Goal: Transaction & Acquisition: Purchase product/service

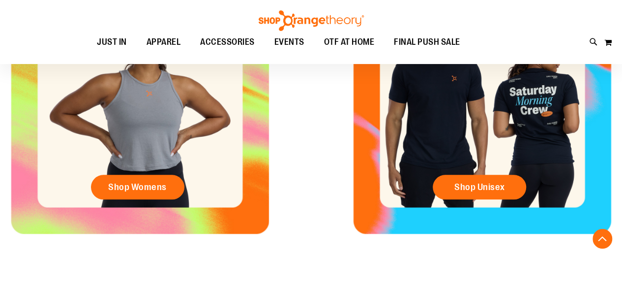
scroll to position [441, 0]
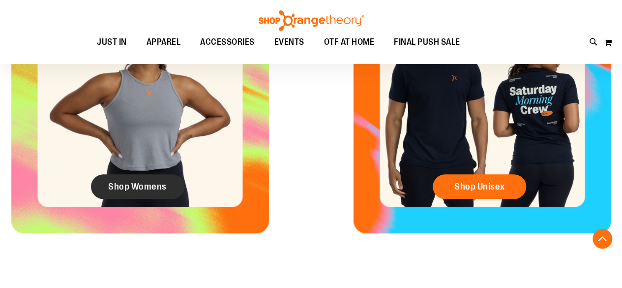
type input "**********"
click at [140, 185] on span "Shop Womens" at bounding box center [137, 186] width 59 height 11
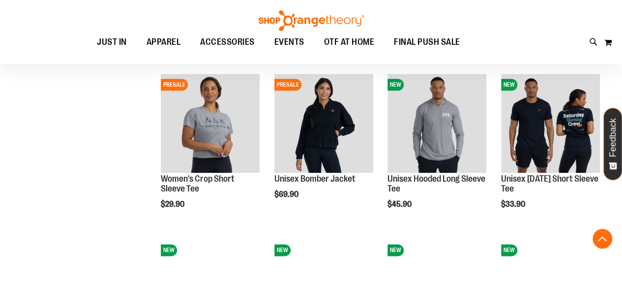
scroll to position [457, 0]
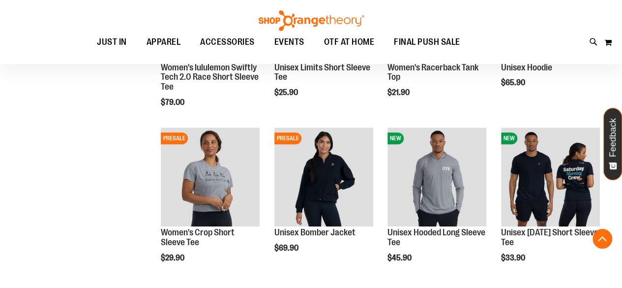
scroll to position [404, 0]
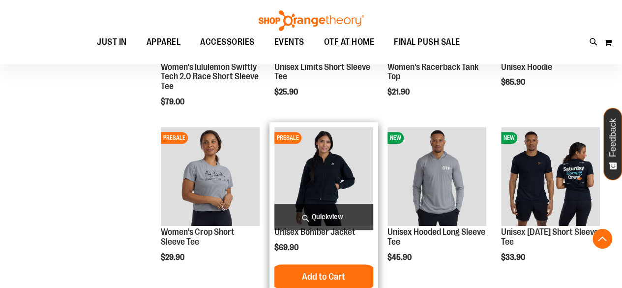
type input "**********"
click at [315, 165] on img "product" at bounding box center [323, 176] width 99 height 99
click at [327, 176] on img "product" at bounding box center [323, 176] width 99 height 99
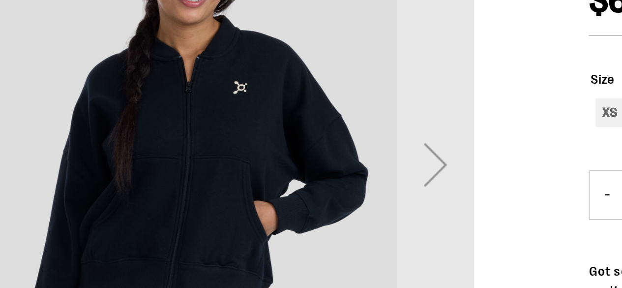
scroll to position [101, 0]
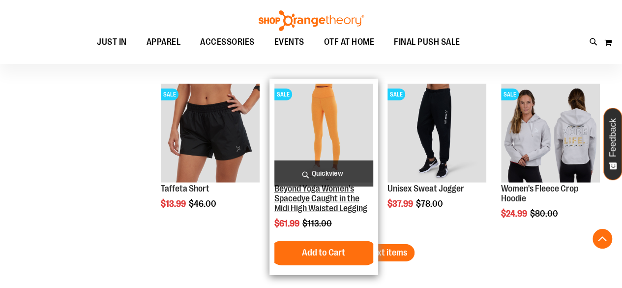
scroll to position [1444, 0]
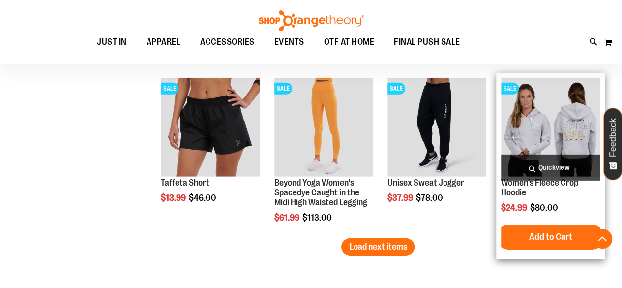
type input "**********"
click at [554, 110] on img "product" at bounding box center [550, 127] width 99 height 99
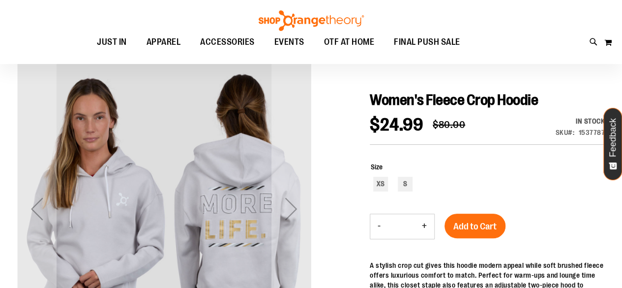
scroll to position [83, 0]
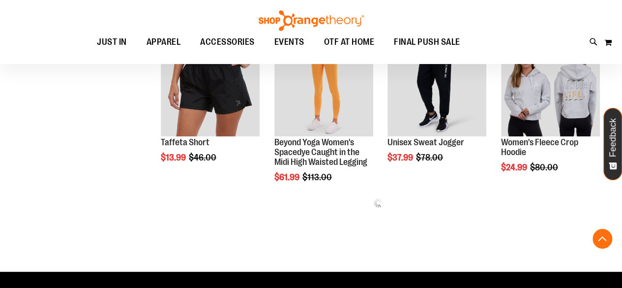
scroll to position [517, 0]
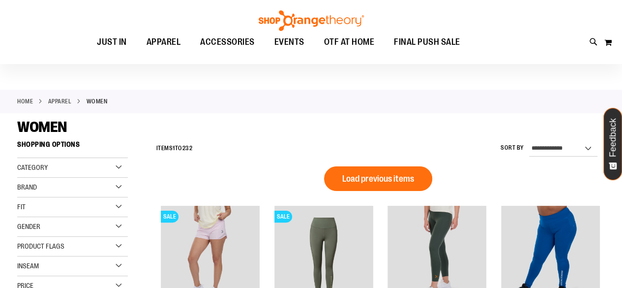
scroll to position [18, 0]
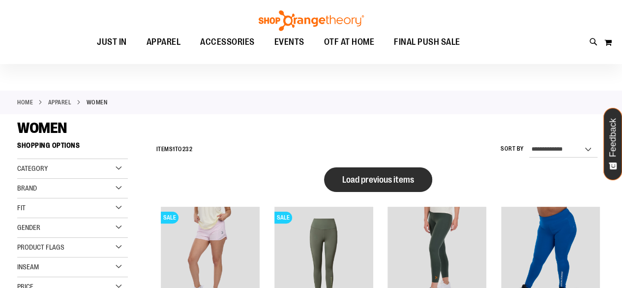
type input "**********"
click at [390, 182] on span "Load previous items" at bounding box center [378, 180] width 72 height 10
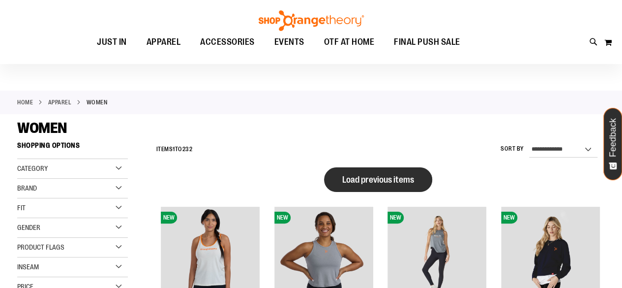
click at [396, 174] on button "Load previous items" at bounding box center [378, 179] width 108 height 25
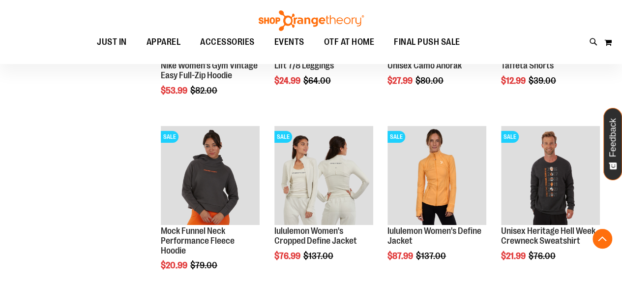
scroll to position [1734, 0]
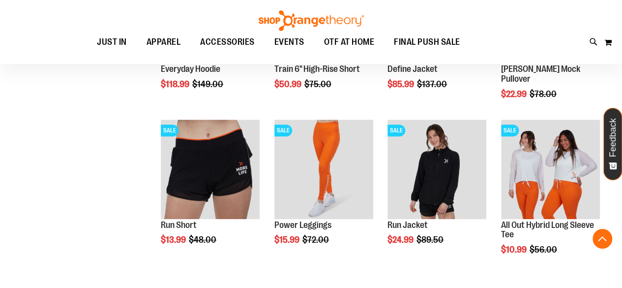
scroll to position [2264, 0]
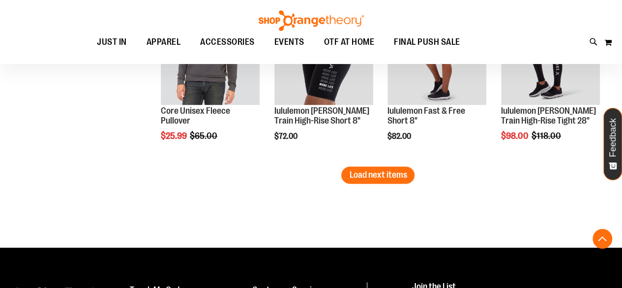
scroll to position [2507, 0]
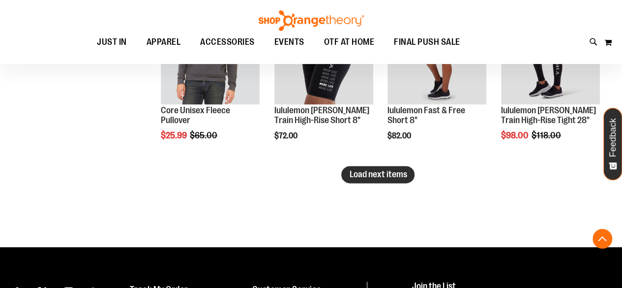
click at [379, 171] on span "Load next items" at bounding box center [378, 174] width 58 height 10
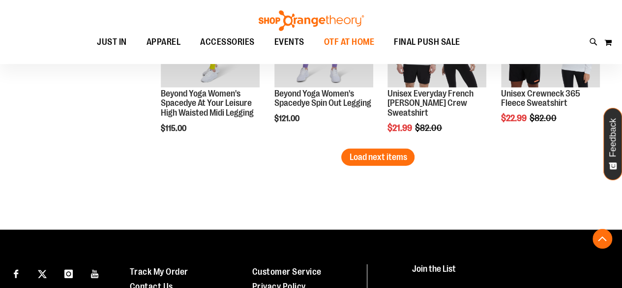
scroll to position [3019, 0]
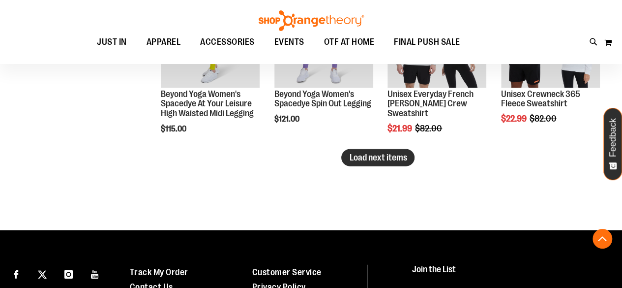
click at [402, 159] on span "Load next items" at bounding box center [378, 157] width 58 height 10
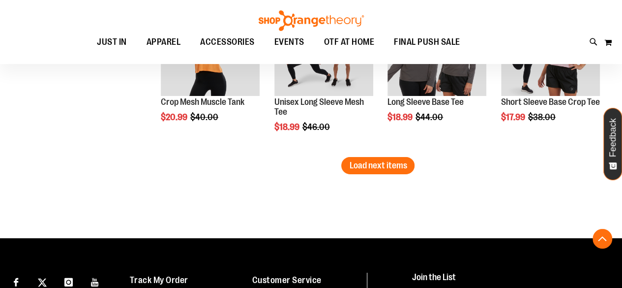
scroll to position [3508, 0]
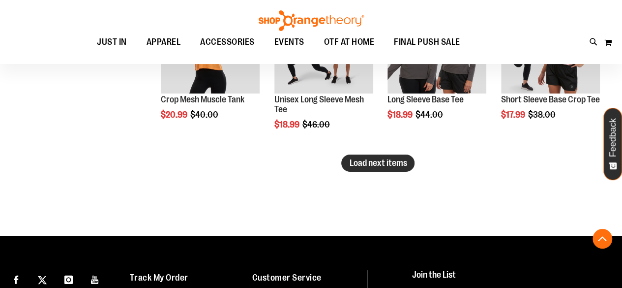
click at [375, 163] on span "Load next items" at bounding box center [378, 163] width 58 height 10
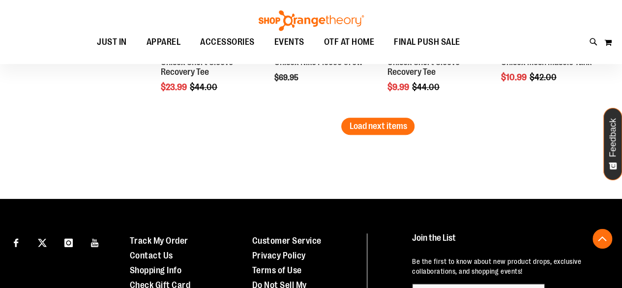
scroll to position [4003, 0]
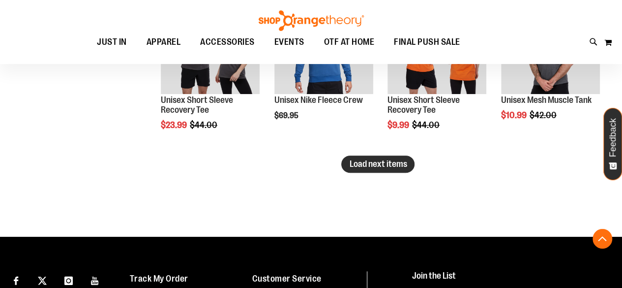
click at [355, 161] on span "Load next items" at bounding box center [378, 164] width 58 height 10
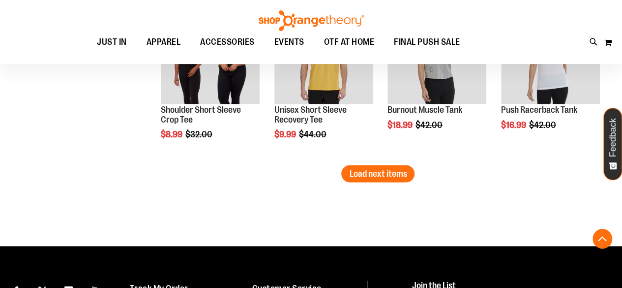
scroll to position [4488, 0]
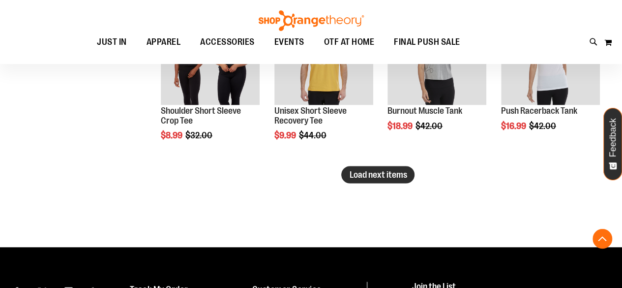
click at [394, 169] on span "Load next items" at bounding box center [378, 174] width 58 height 10
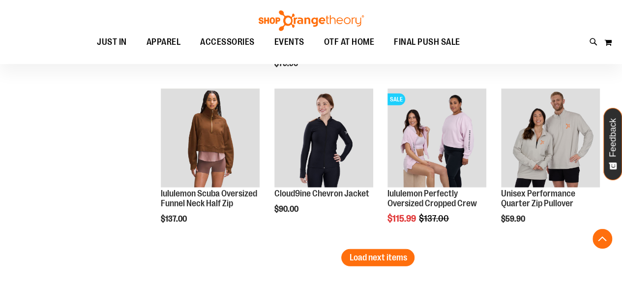
scroll to position [4903, 0]
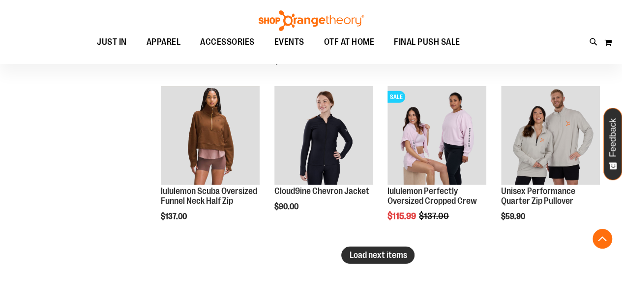
click at [370, 260] on button "Load next items" at bounding box center [377, 254] width 73 height 17
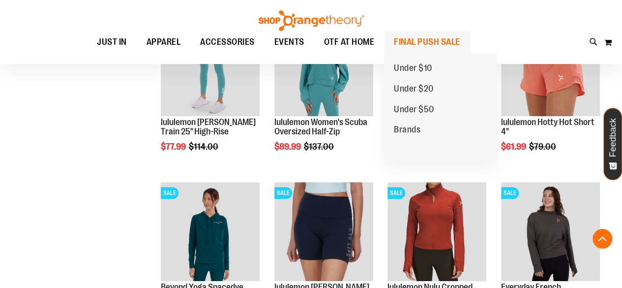
scroll to position [1999, 0]
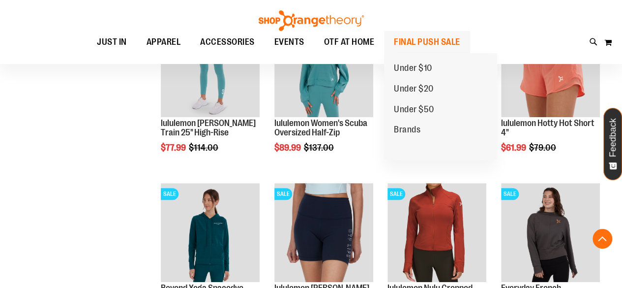
click at [420, 40] on span "FINAL PUSH SALE" at bounding box center [427, 42] width 66 height 22
click at [430, 44] on span "FINAL PUSH SALE" at bounding box center [427, 42] width 66 height 22
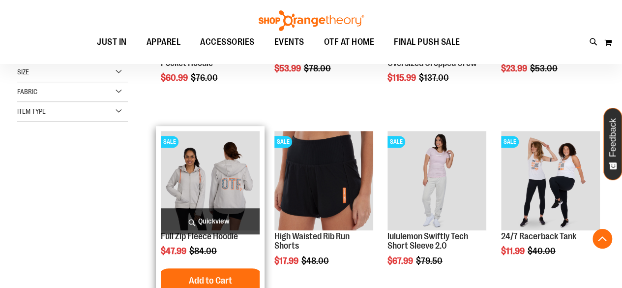
scroll to position [253, 0]
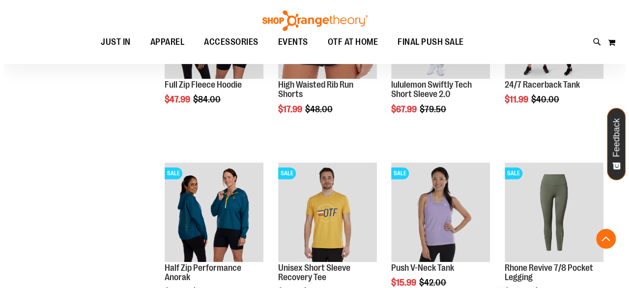
scroll to position [401, 0]
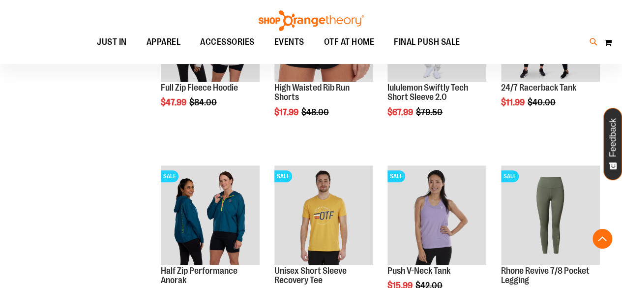
type input "**********"
click at [592, 38] on icon at bounding box center [594, 41] width 8 height 11
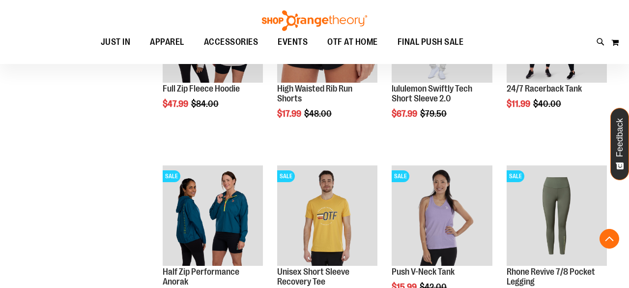
type input "**********"
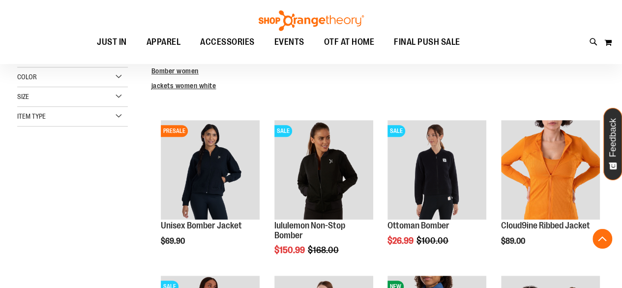
scroll to position [208, 0]
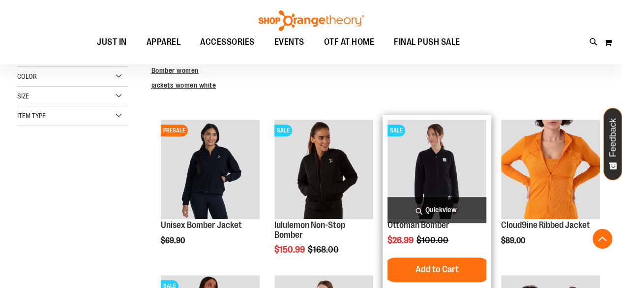
type input "**********"
click at [440, 170] on img "product" at bounding box center [436, 168] width 99 height 99
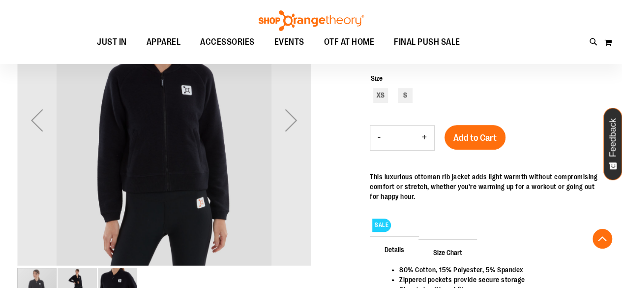
scroll to position [289, 0]
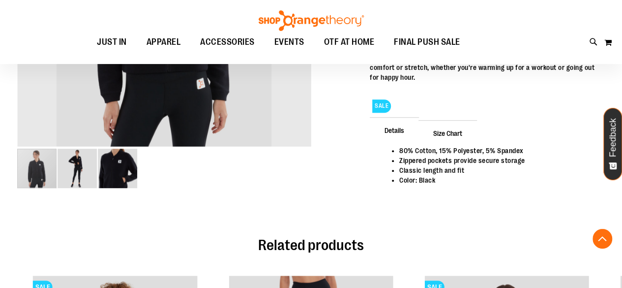
type input "**********"
click at [84, 167] on img "image 2 of 3" at bounding box center [77, 167] width 39 height 39
